Goal: Transaction & Acquisition: Purchase product/service

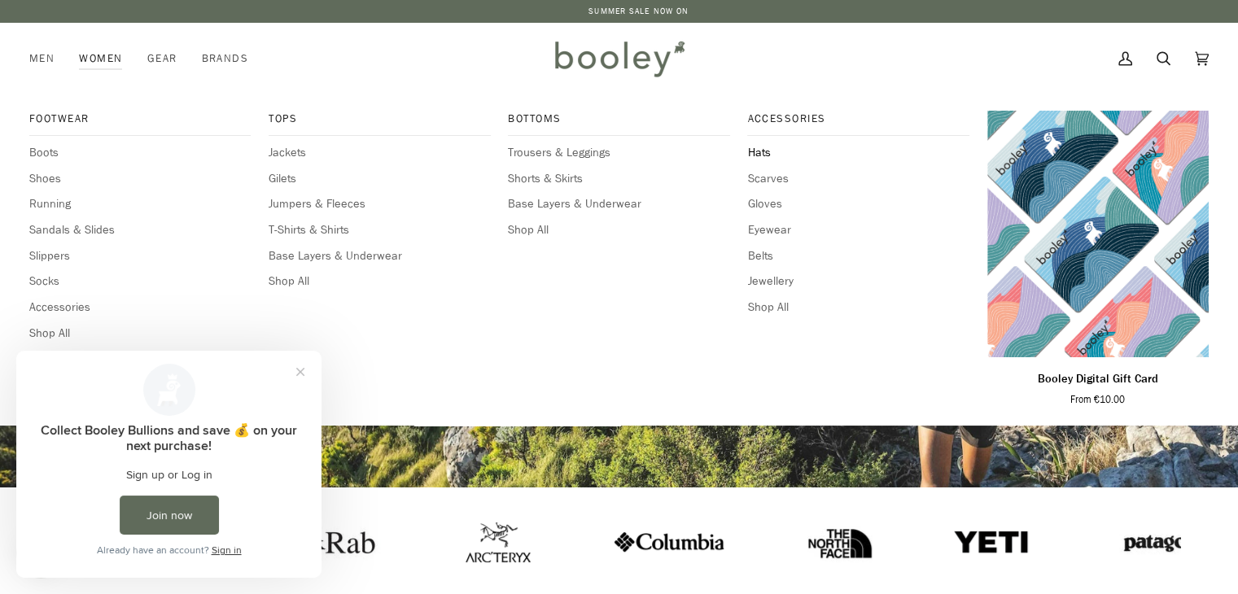
click at [752, 151] on span "Hats" at bounding box center [857, 153] width 221 height 18
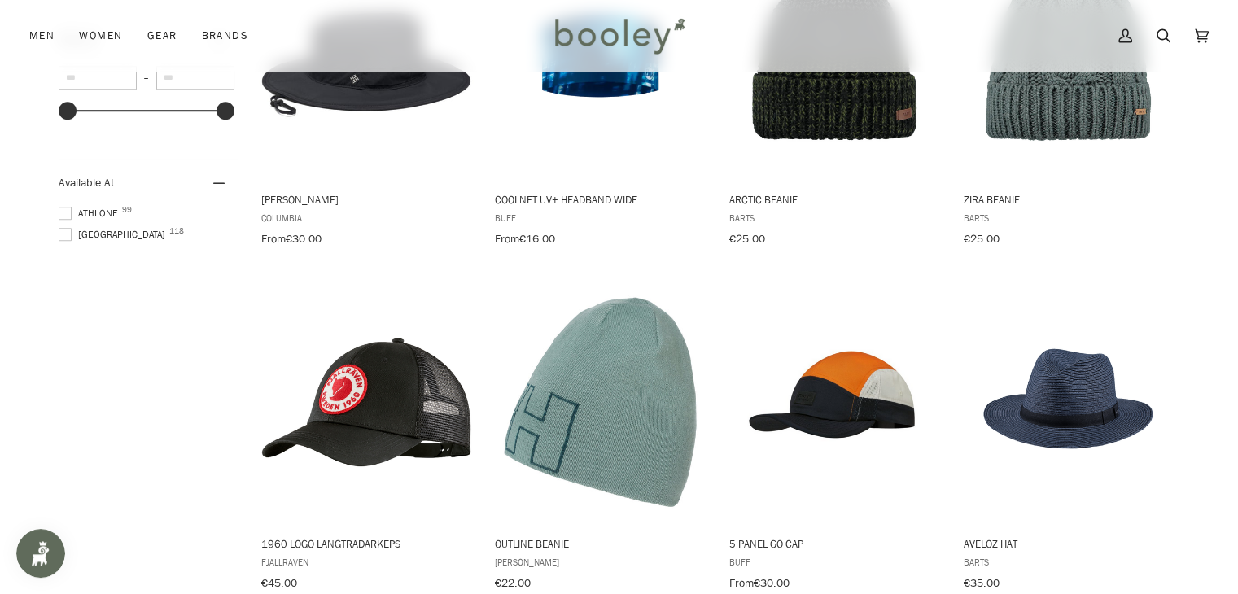
scroll to position [977, 0]
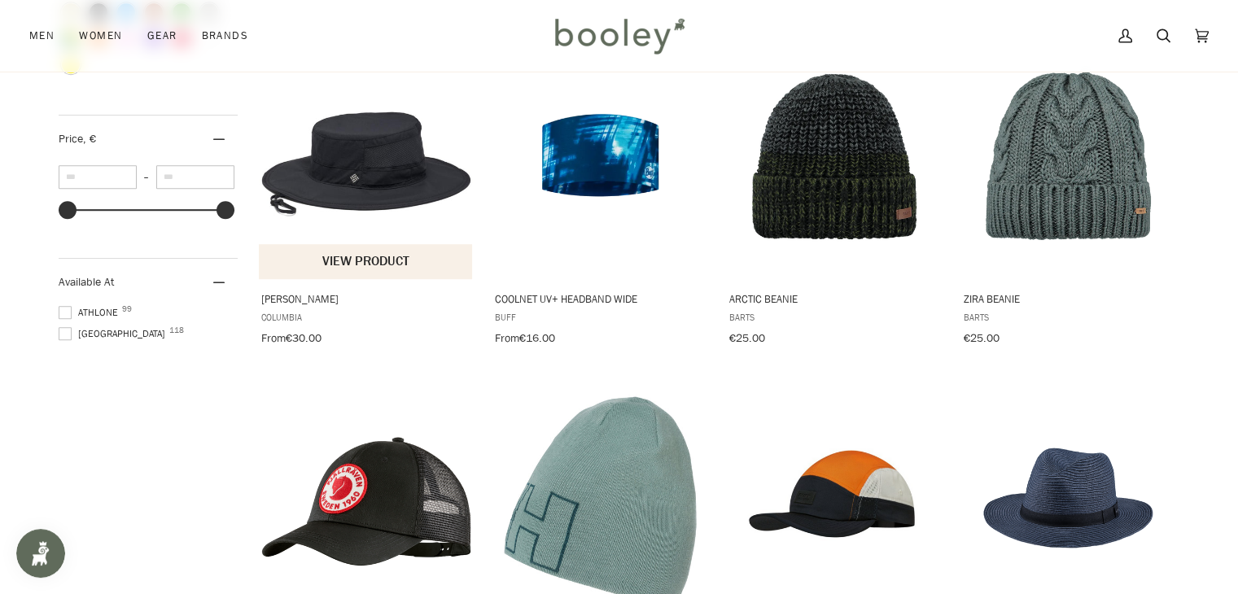
click at [409, 194] on img "Bora Bora Booney" at bounding box center [367, 158] width 216 height 216
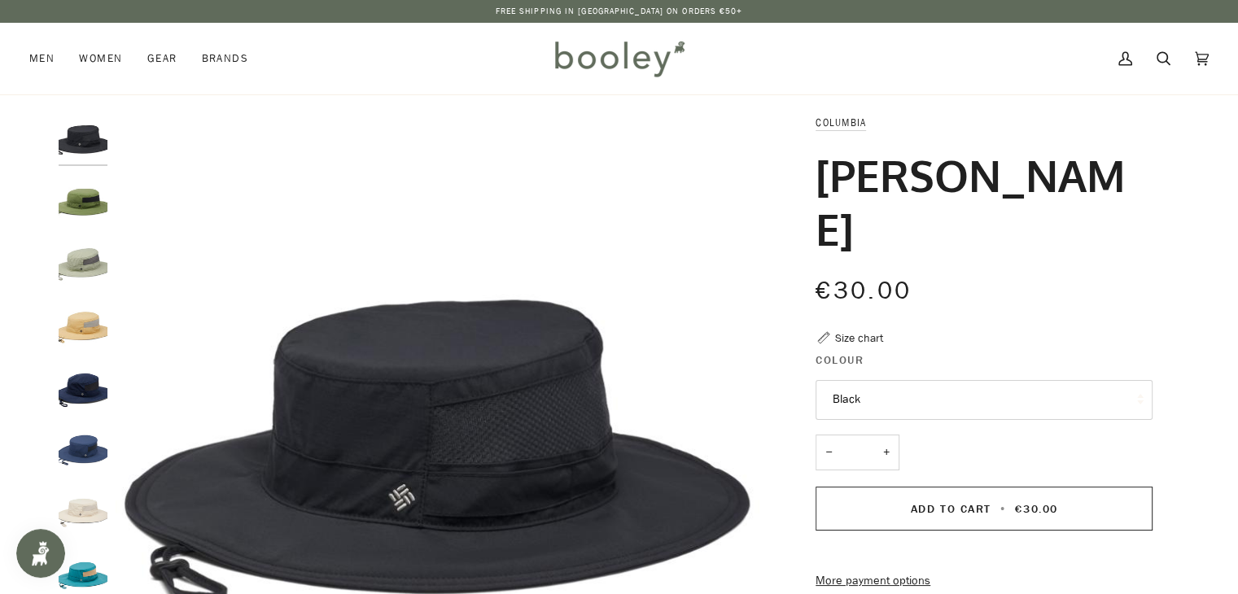
click at [81, 318] on img "Columbia Bora Bora Booney Light Camel - Booley Galway" at bounding box center [83, 325] width 49 height 49
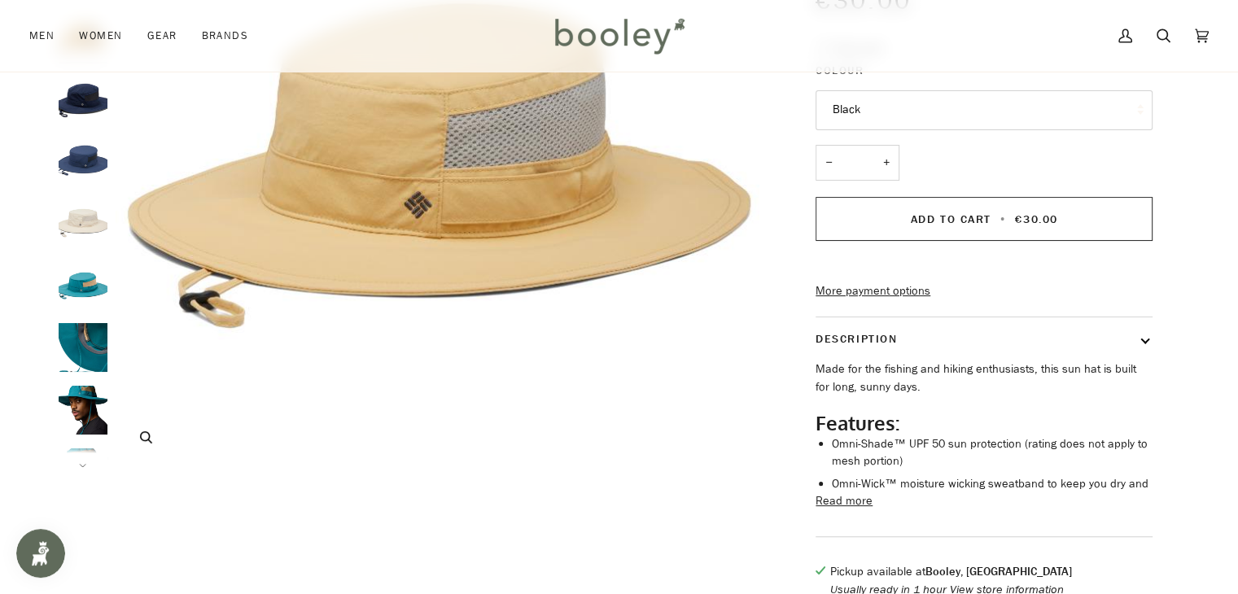
scroll to position [81, 0]
